Goal: Communication & Community: Answer question/provide support

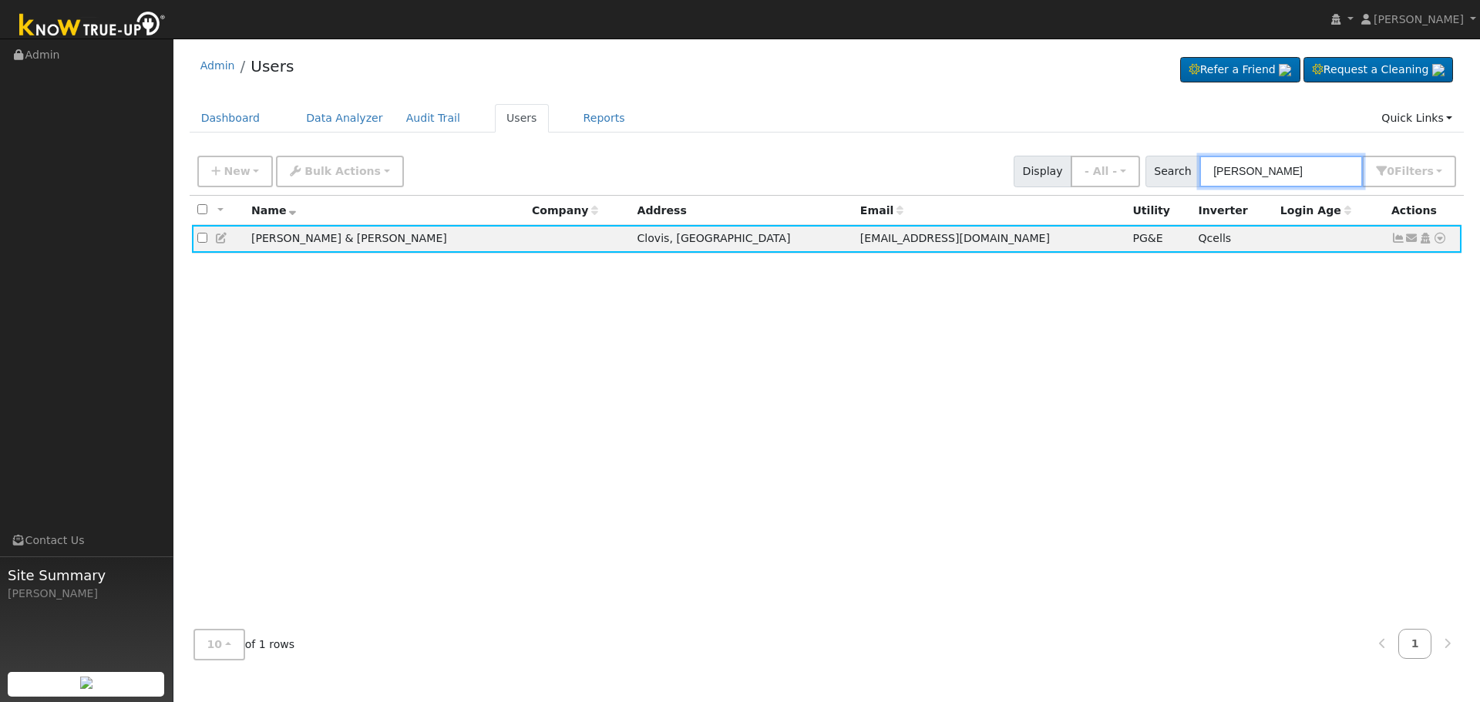
click at [1308, 160] on input "[PERSON_NAME]" at bounding box center [1281, 172] width 163 height 32
drag, startPoint x: 1313, startPoint y: 166, endPoint x: 657, endPoint y: 139, distance: 656.7
click at [663, 140] on div "Admin Users Refer a Friend Request a Cleaning" at bounding box center [827, 359] width 1292 height 626
paste input "[PERSON_NAME]"
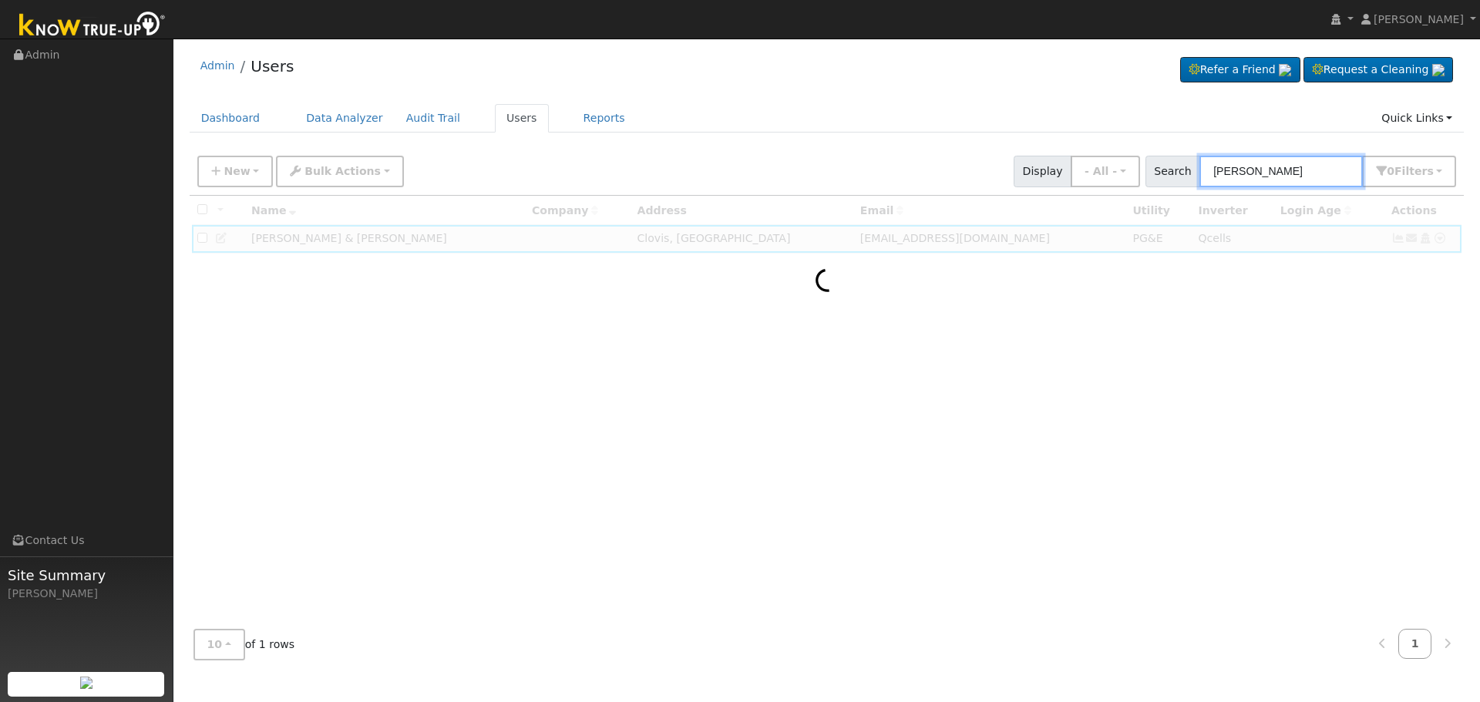
click at [1307, 169] on input "[PERSON_NAME]" at bounding box center [1281, 172] width 163 height 32
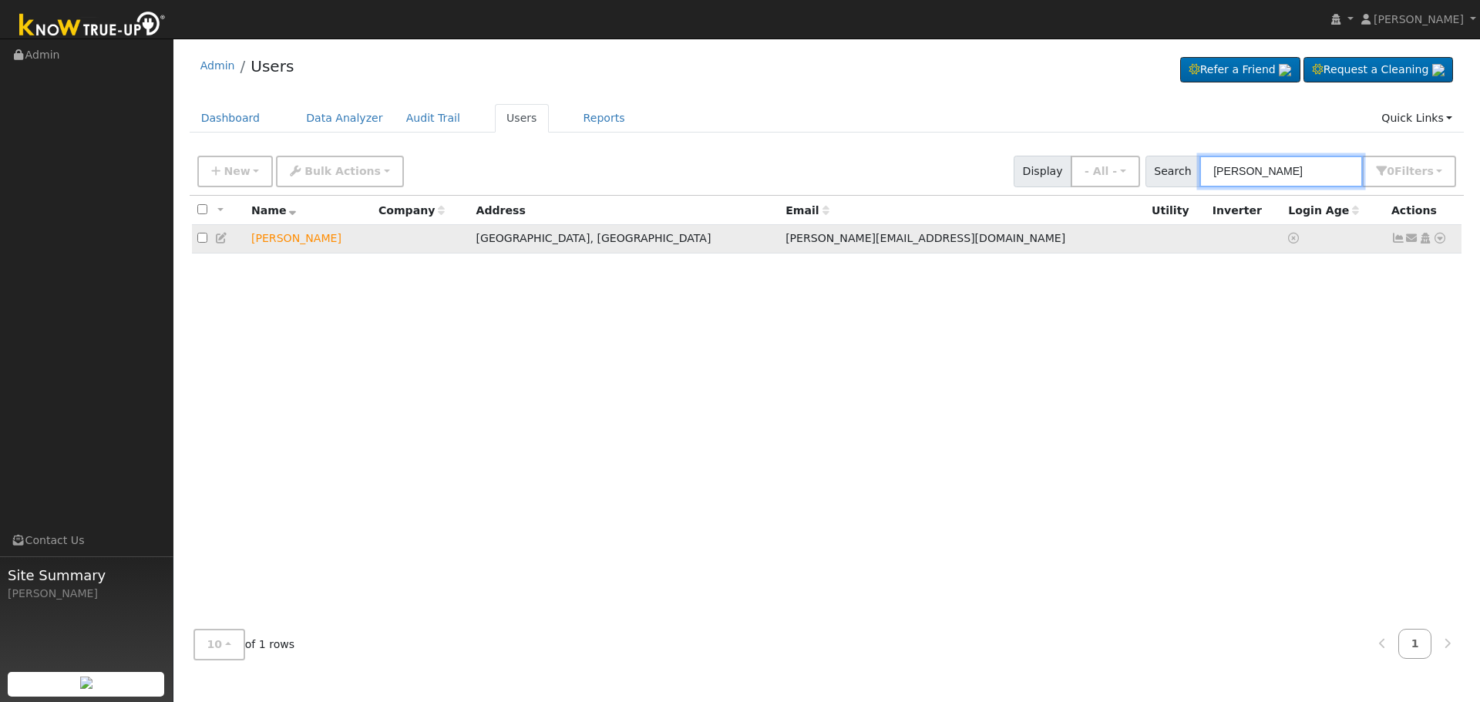
type input "[PERSON_NAME]"
click at [1412, 239] on icon at bounding box center [1413, 238] width 14 height 11
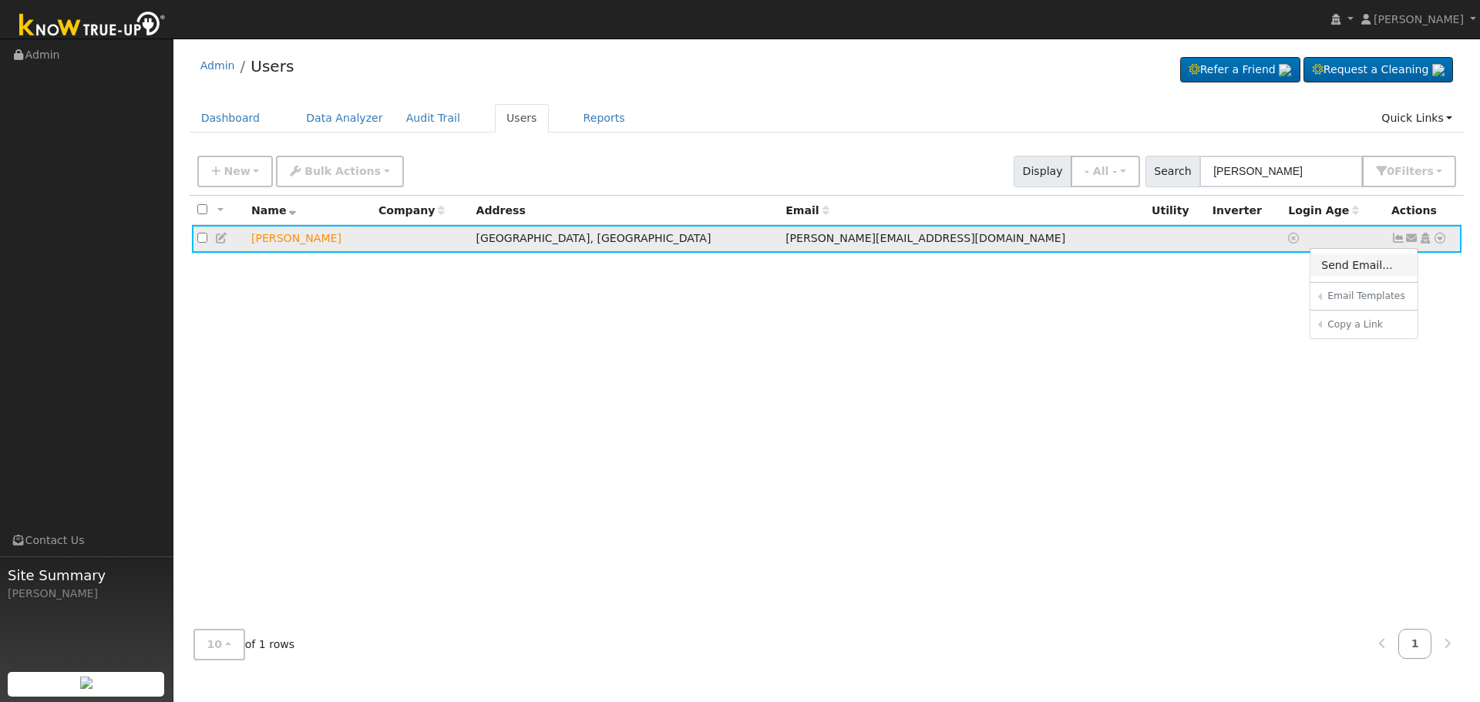
click at [1356, 261] on link "Send Email..." at bounding box center [1364, 265] width 107 height 22
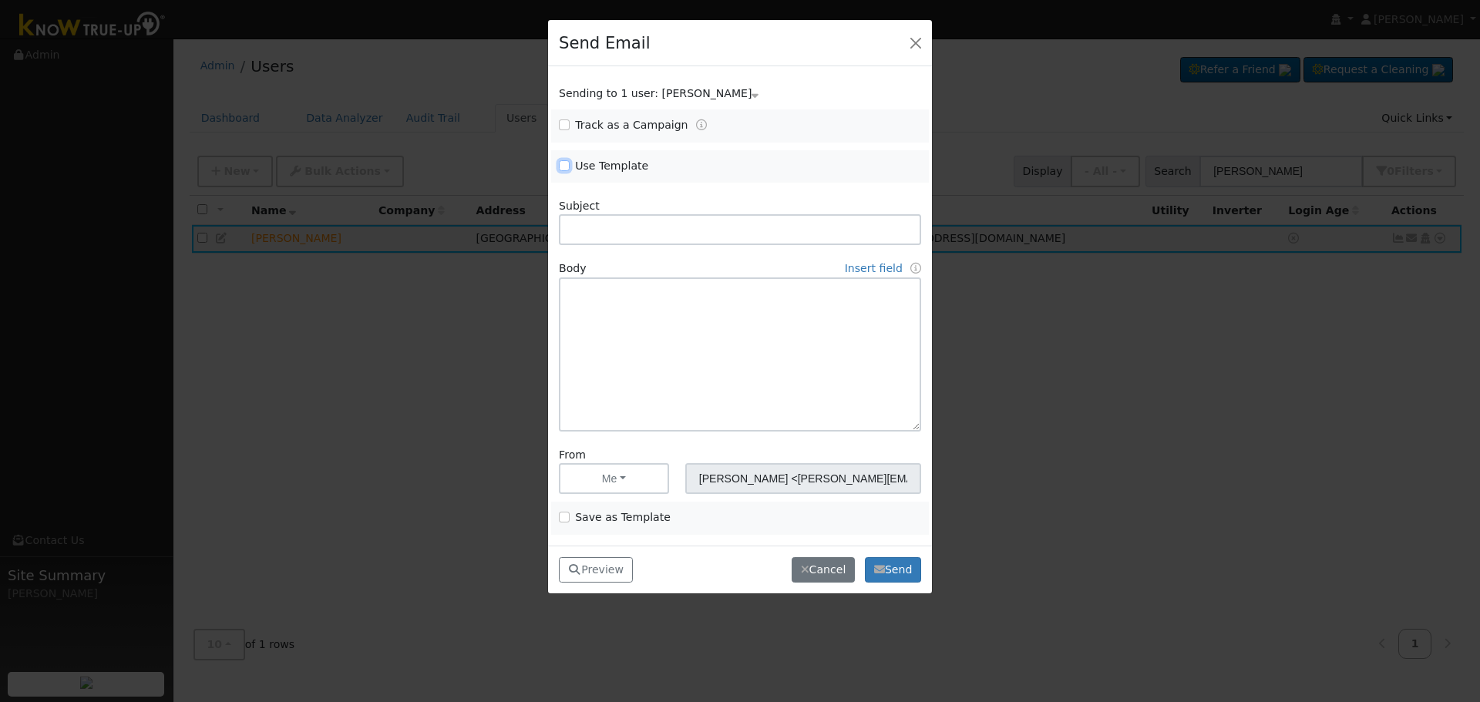
click at [563, 164] on input "Use Template" at bounding box center [564, 165] width 11 height 11
checkbox input "true"
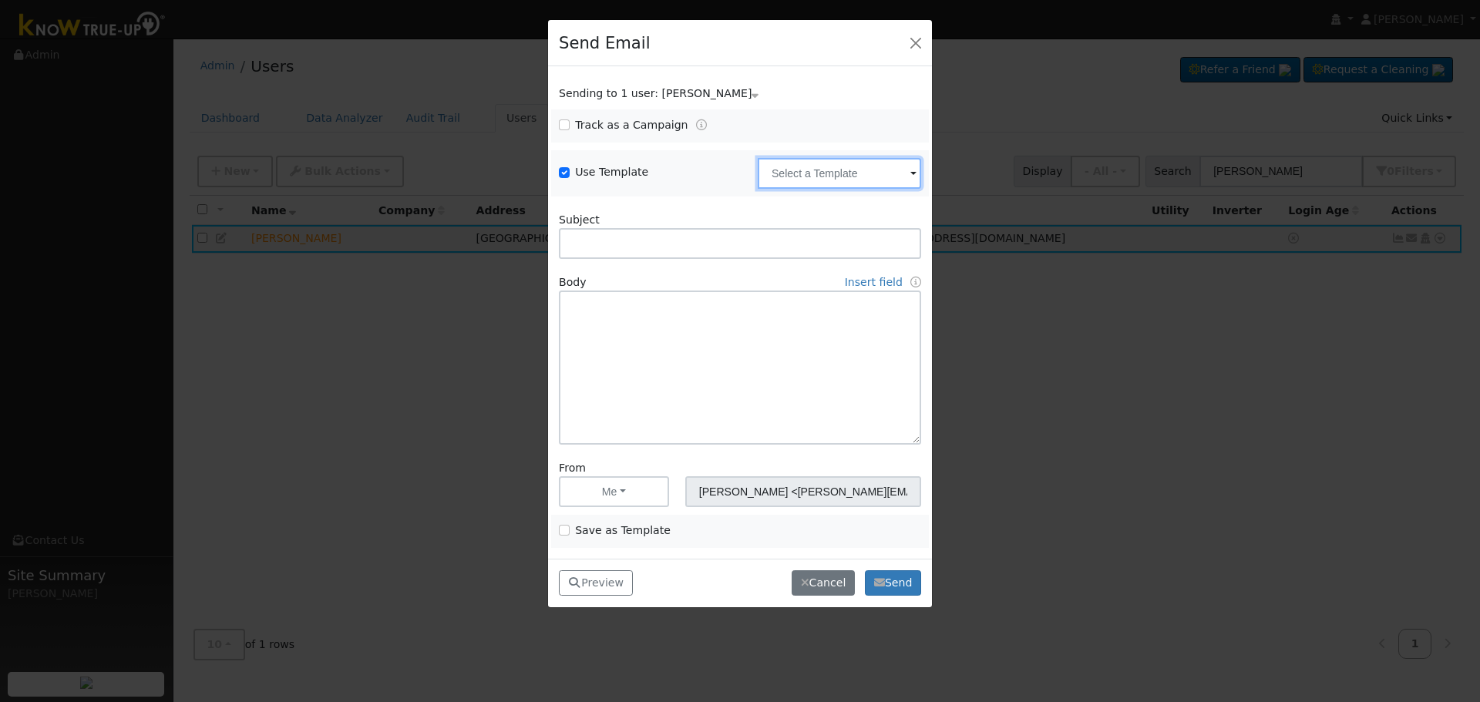
click at [821, 165] on input "text" at bounding box center [839, 173] width 163 height 31
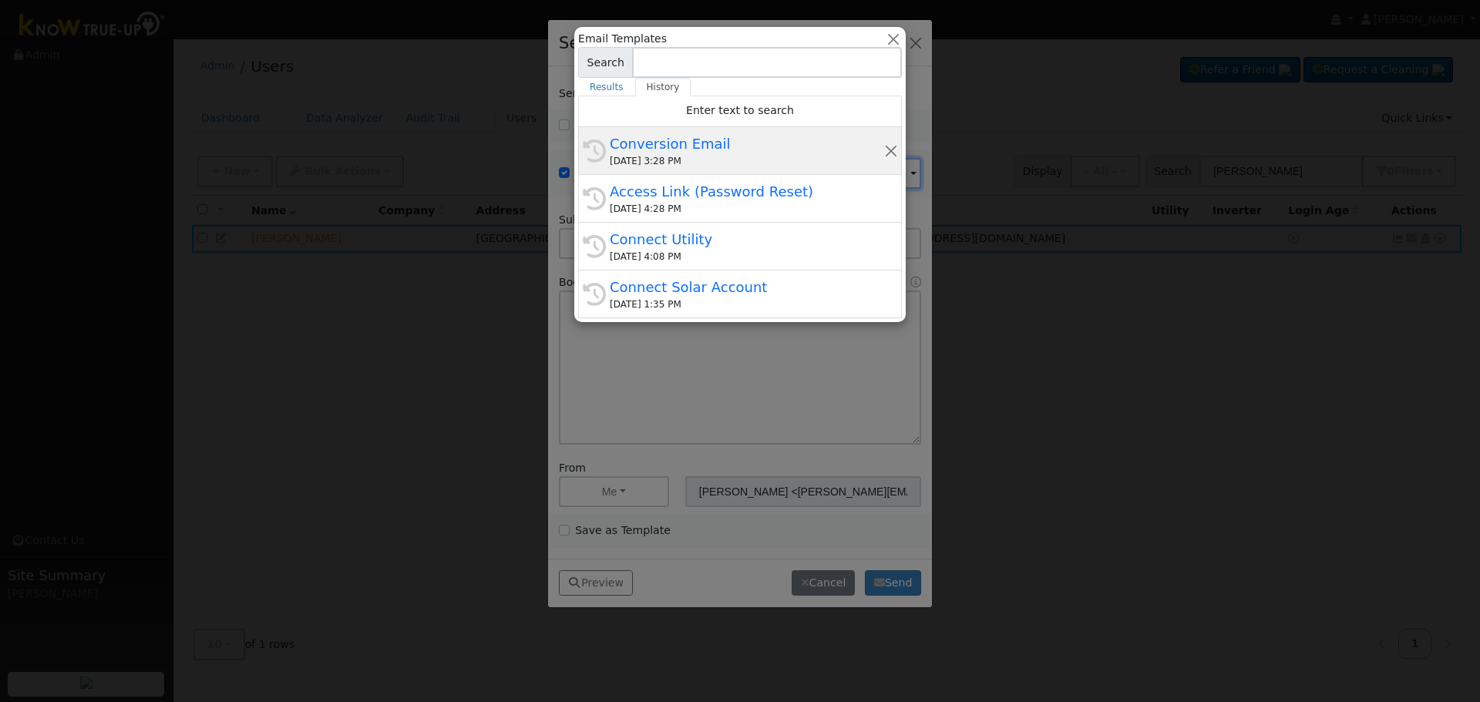
click at [732, 141] on div "Conversion Email" at bounding box center [747, 143] width 274 height 21
type input "Conversion Email"
type input "Connect Your Utility Account"
type textarea "Dear {user_fname}, The first step is to connect your electric utility account. …"
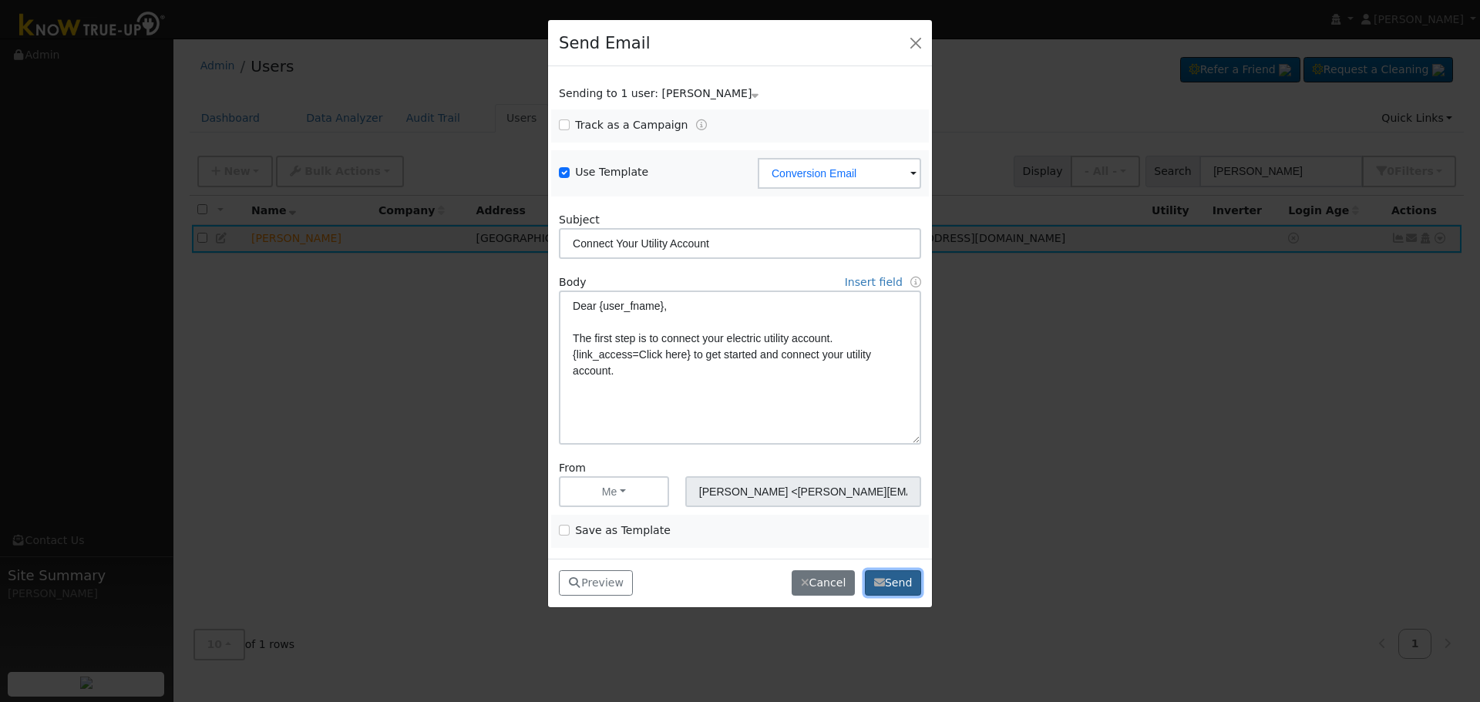
click at [881, 590] on button "Send" at bounding box center [893, 584] width 56 height 26
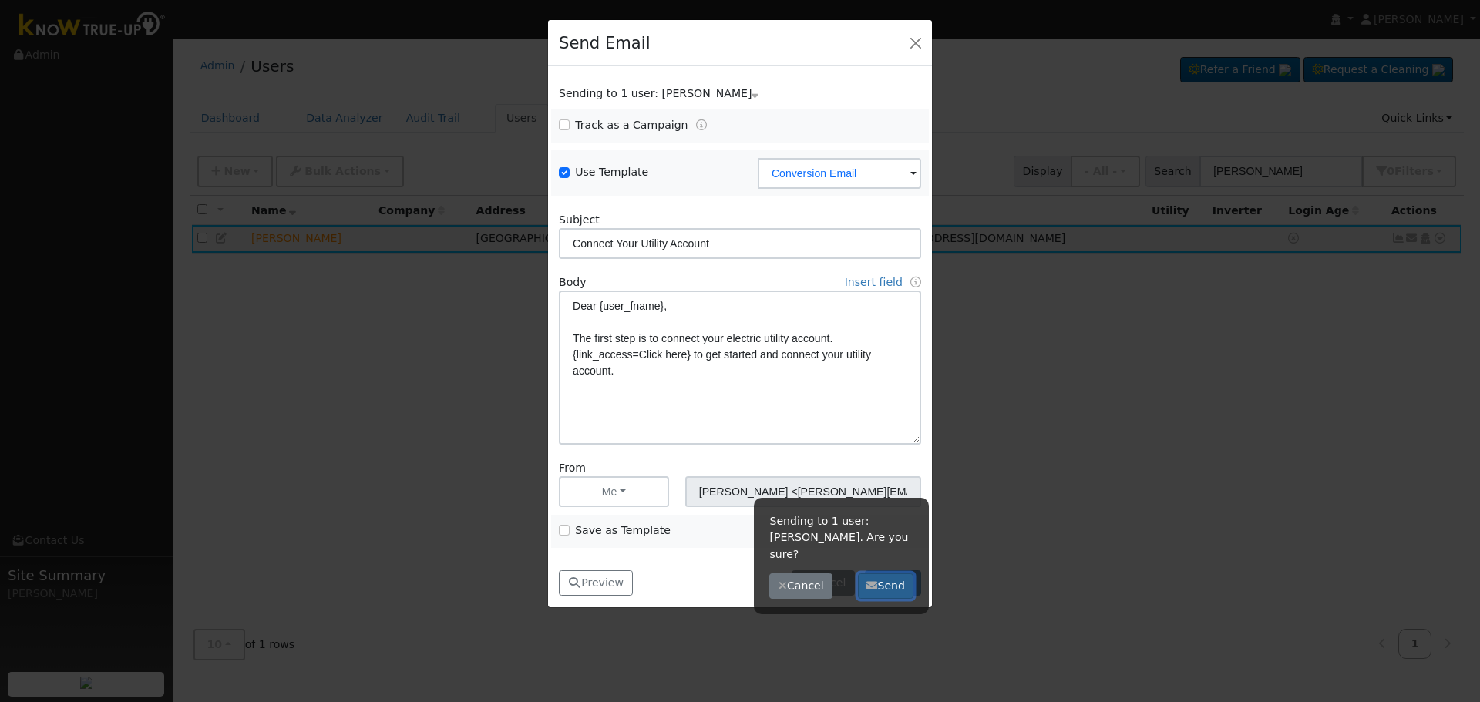
click at [881, 574] on button "Send" at bounding box center [886, 587] width 56 height 26
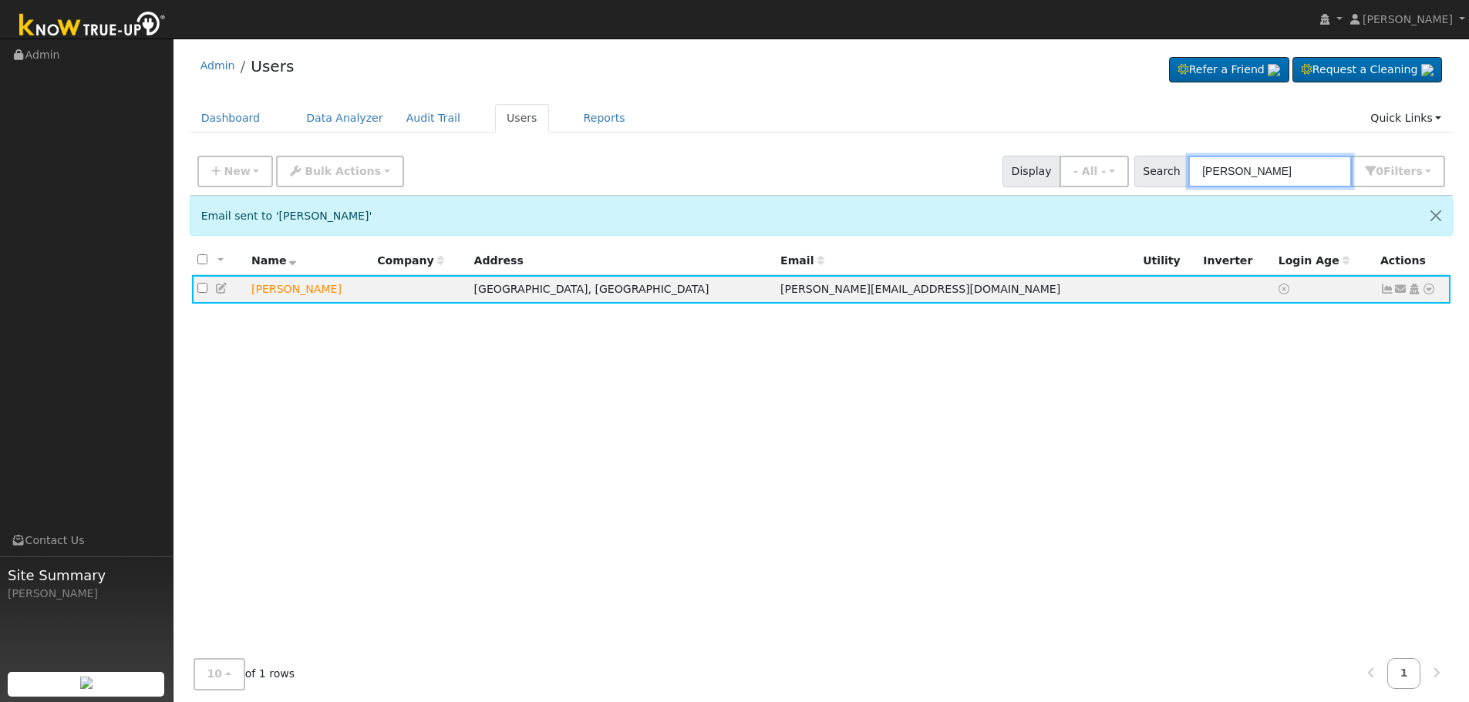
click at [1307, 168] on input "[PERSON_NAME]" at bounding box center [1269, 172] width 163 height 32
drag, startPoint x: 1038, startPoint y: 134, endPoint x: 736, endPoint y: 109, distance: 302.6
click at [737, 109] on div "Admin Users Refer a Friend Request a Cleaning" at bounding box center [821, 384] width 1280 height 677
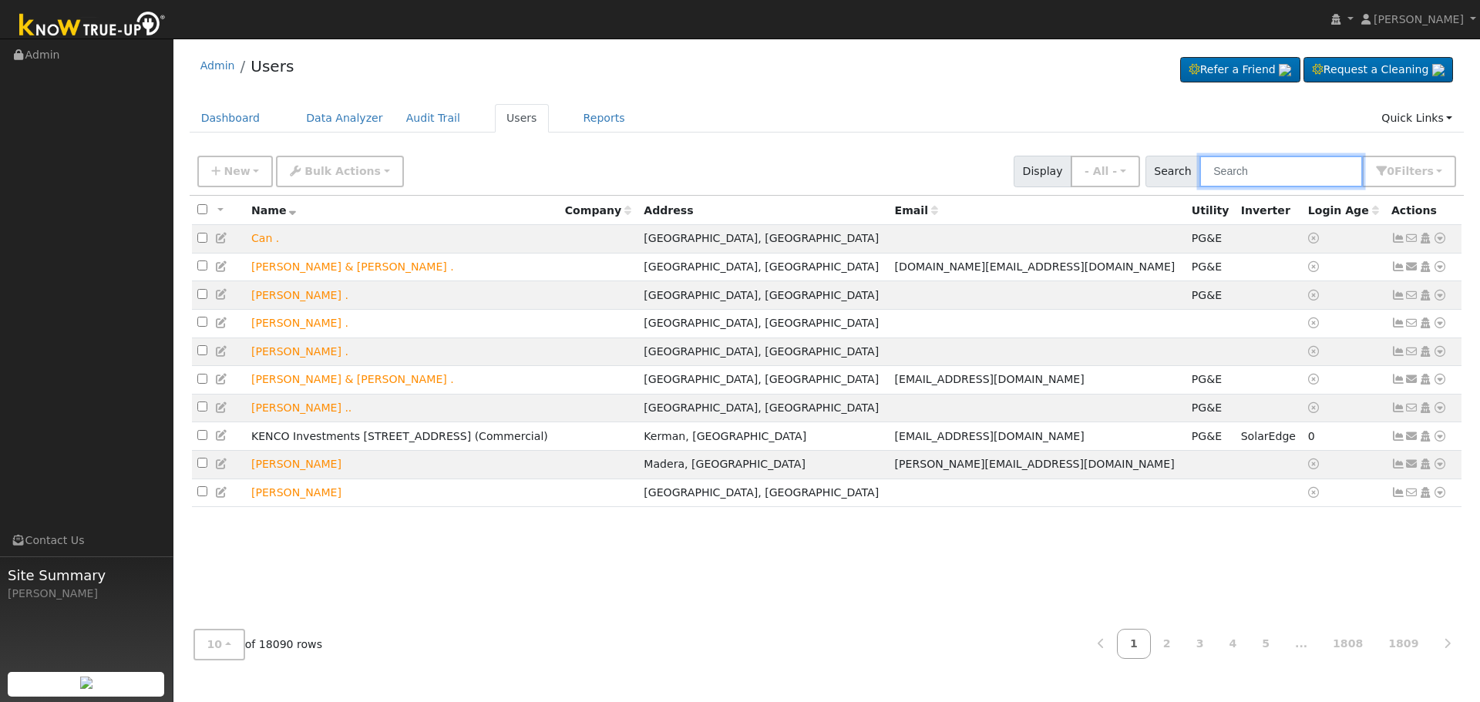
click at [1292, 170] on input "text" at bounding box center [1281, 172] width 163 height 32
paste input "[PERSON_NAME]"
type input "[PERSON_NAME]"
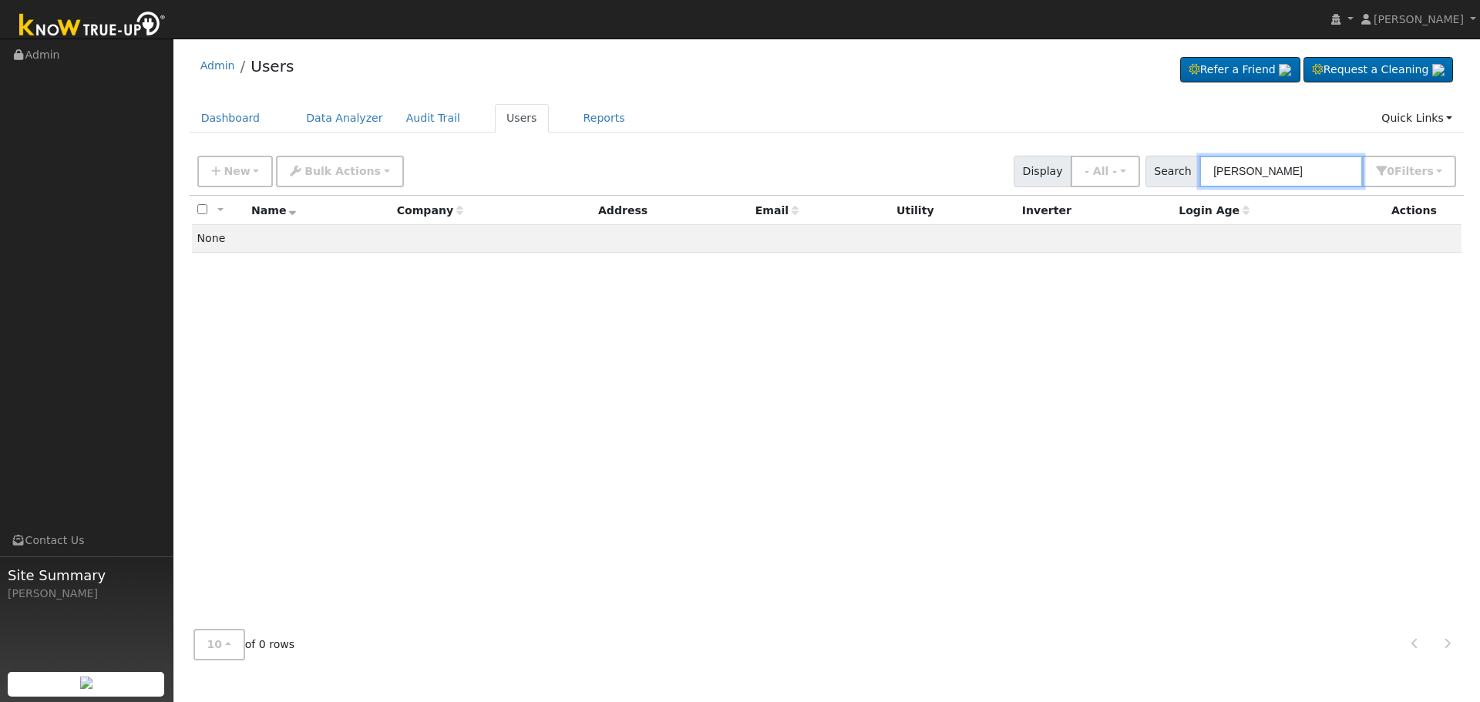
drag, startPoint x: 1055, startPoint y: 177, endPoint x: 928, endPoint y: 168, distance: 126.7
click at [945, 171] on div "New Add User Quick Add Quick Connect Quick Convert Lead Bulk Actions Send Email…" at bounding box center [826, 168] width 1265 height 37
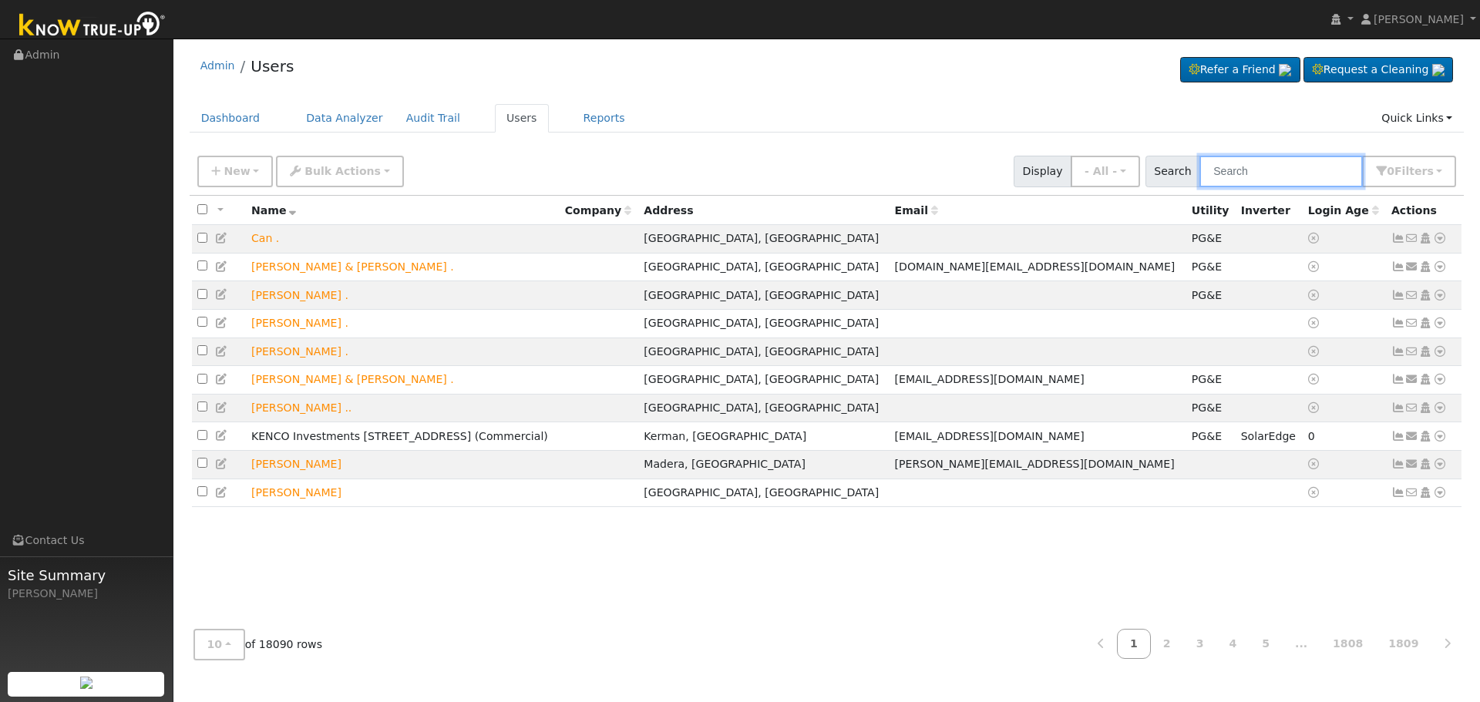
click at [1305, 175] on input "text" at bounding box center [1281, 172] width 163 height 32
paste input "[PERSON_NAME]"
type input "[PERSON_NAME]"
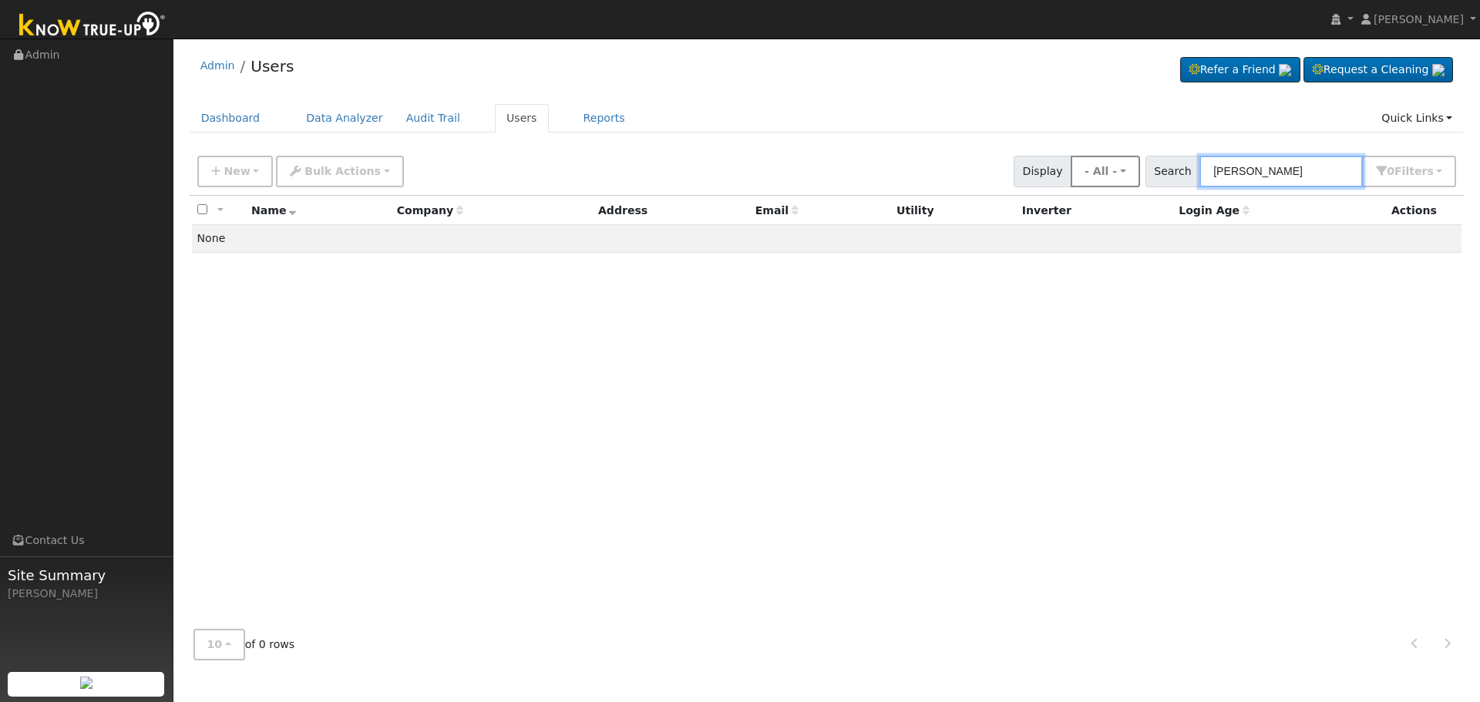
drag, startPoint x: 1140, startPoint y: 183, endPoint x: 731, endPoint y: 93, distance: 418.5
click at [1031, 184] on div "New Add User Quick Add Quick Connect Quick Convert Lead Bulk Actions Send Email…" at bounding box center [826, 168] width 1265 height 37
